Goal: Book appointment/travel/reservation

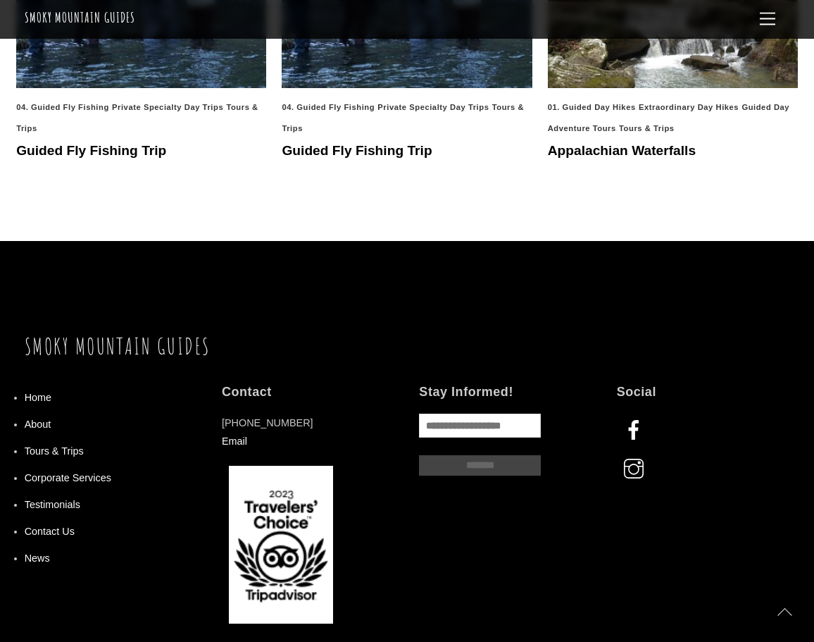
scroll to position [1372, 0]
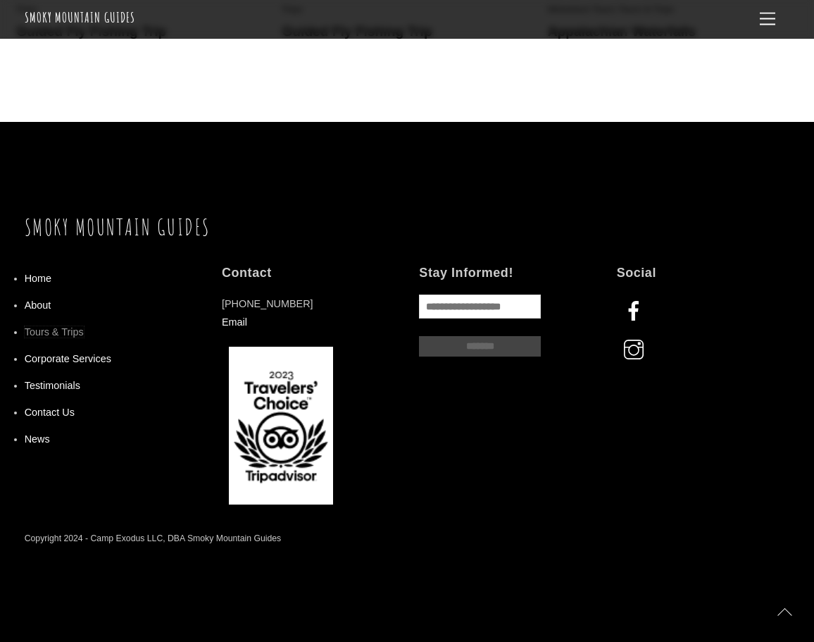
click at [61, 326] on link "Tours & Trips" at bounding box center [54, 331] width 59 height 11
click at [766, 27] on link "Menu" at bounding box center [768, 19] width 28 height 27
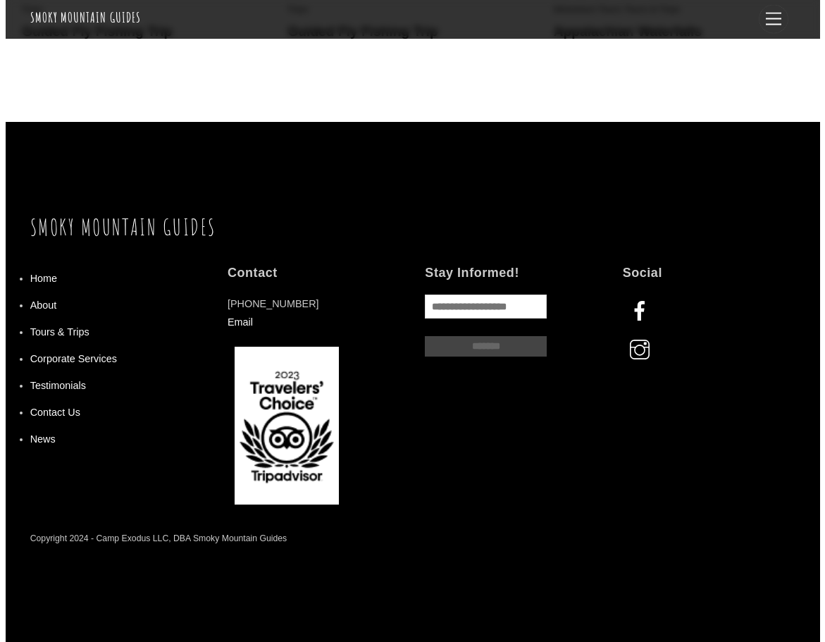
scroll to position [1381, 0]
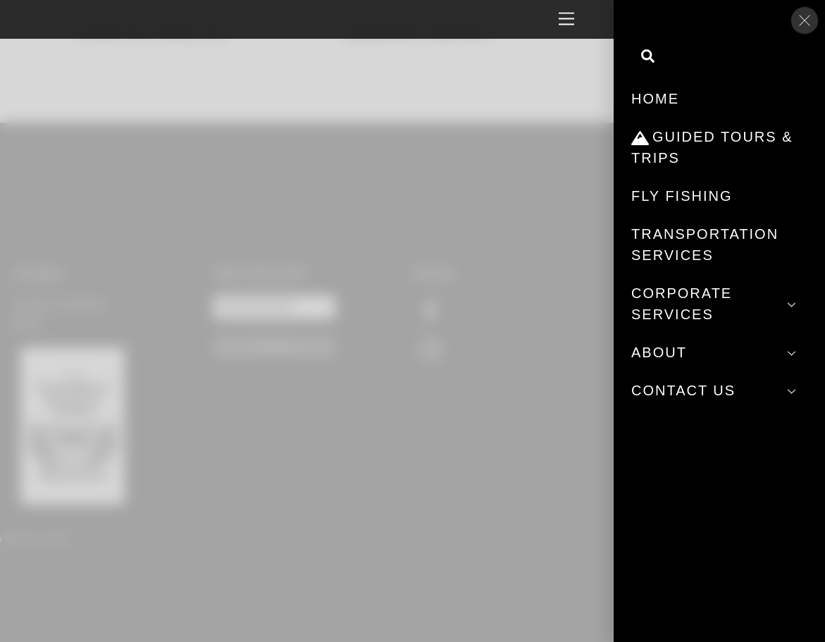
click at [799, 21] on link "Close Menu" at bounding box center [804, 20] width 27 height 27
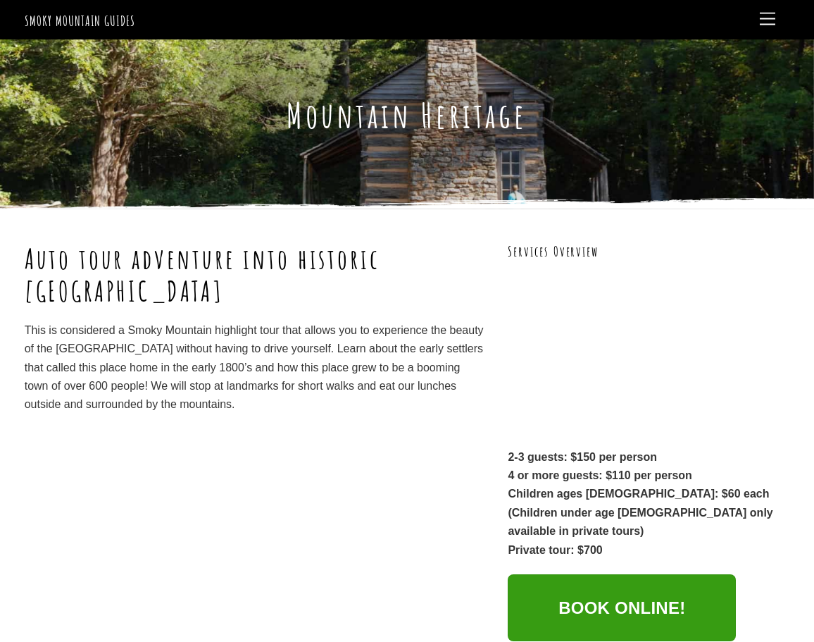
scroll to position [0, 0]
